Goal: Information Seeking & Learning: Learn about a topic

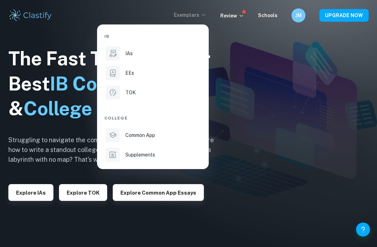
click at [113, 55] on icon at bounding box center [112, 53] width 9 height 9
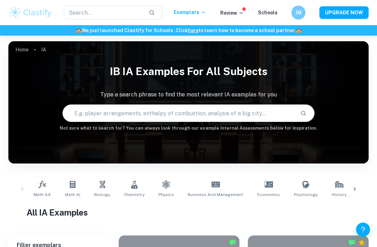
click at [39, 192] on span "Math AA" at bounding box center [42, 194] width 17 height 6
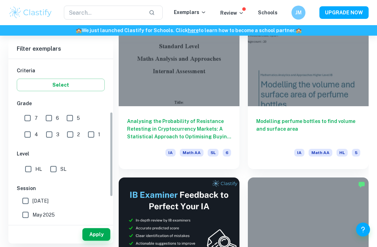
scroll to position [114, 0]
click at [56, 170] on input "SL" at bounding box center [53, 170] width 14 height 14
checkbox input "true"
click at [26, 118] on input "7" at bounding box center [28, 119] width 14 height 14
checkbox input "true"
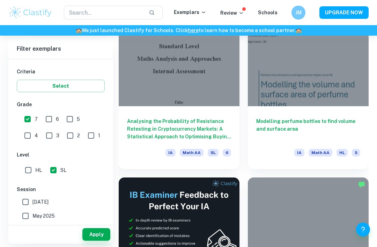
click at [90, 241] on button "Apply" at bounding box center [96, 234] width 28 height 13
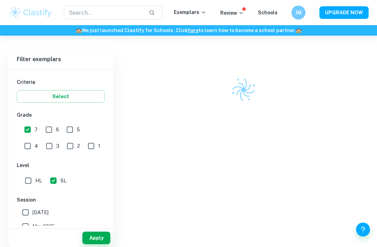
scroll to position [182, 0]
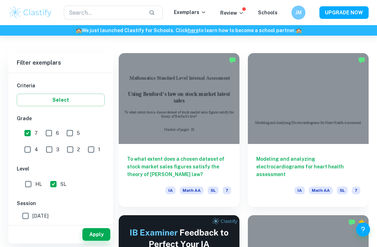
click at [133, 169] on h6 "To what extent does a chosen dataset of stock market sales figures satisfy the …" at bounding box center [179, 166] width 104 height 23
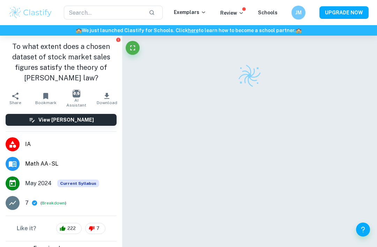
scroll to position [7, 0]
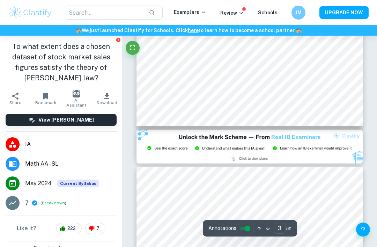
type input "2"
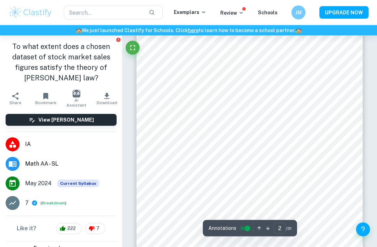
scroll to position [411, 0]
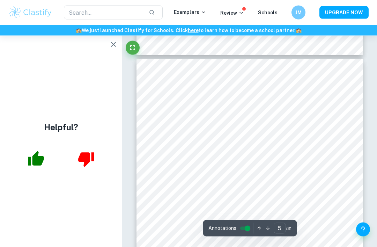
scroll to position [1314, 0]
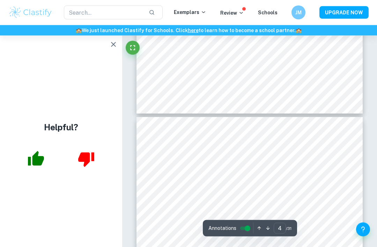
type input "3"
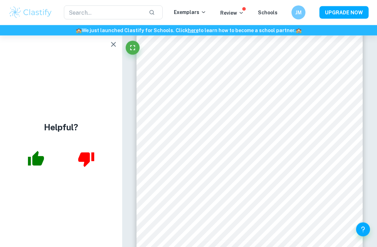
scroll to position [745, 0]
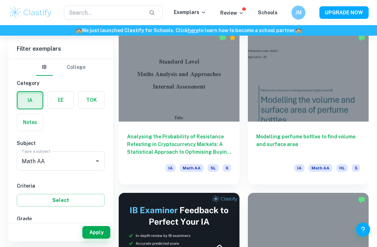
scroll to position [191, 0]
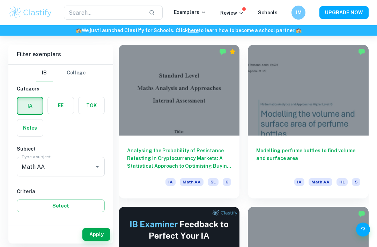
click at [269, 169] on div "Modelling perfume bottles to find volume and surface area IA Math AA HL 5" at bounding box center [308, 166] width 121 height 63
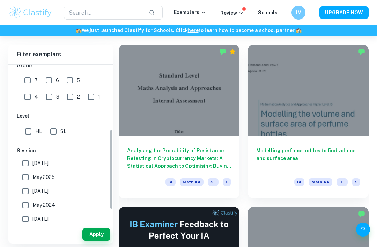
scroll to position [155, 0]
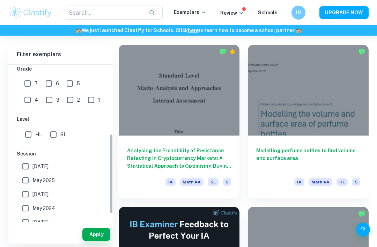
click at [26, 82] on input "7" at bounding box center [28, 83] width 14 height 14
checkbox input "true"
click at [56, 128] on input "SL" at bounding box center [53, 134] width 14 height 14
checkbox input "true"
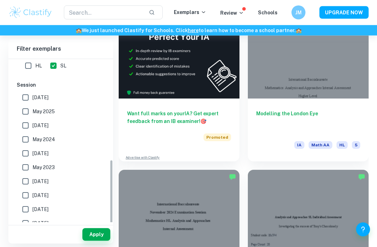
scroll to position [218, 0]
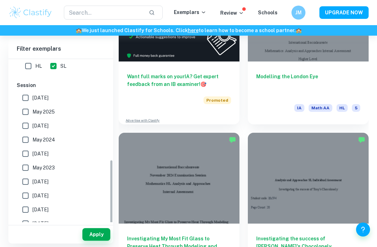
click at [96, 241] on button "Apply" at bounding box center [96, 234] width 28 height 13
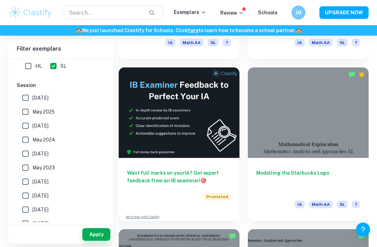
scroll to position [326, 0]
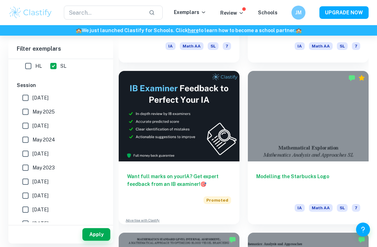
click at [283, 184] on h6 "Modelling the Starbucks Logo" at bounding box center [308, 183] width 104 height 23
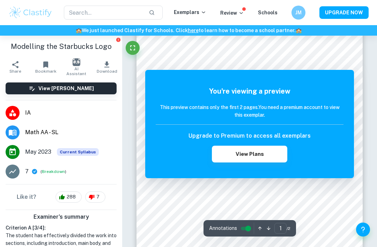
scroll to position [98, 0]
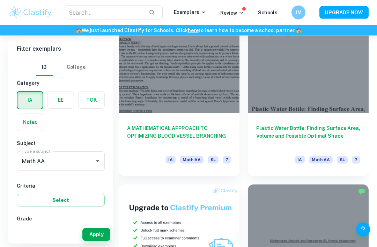
scroll to position [536, 0]
click at [136, 103] on div at bounding box center [179, 68] width 121 height 91
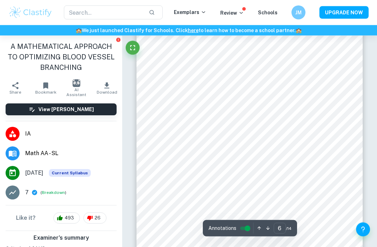
scroll to position [1682, 0]
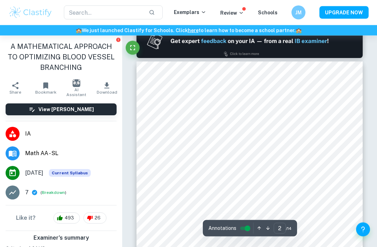
type input "1"
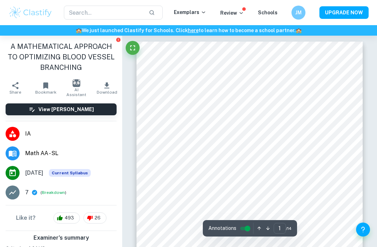
scroll to position [0, 0]
